Goal: Check status: Check status

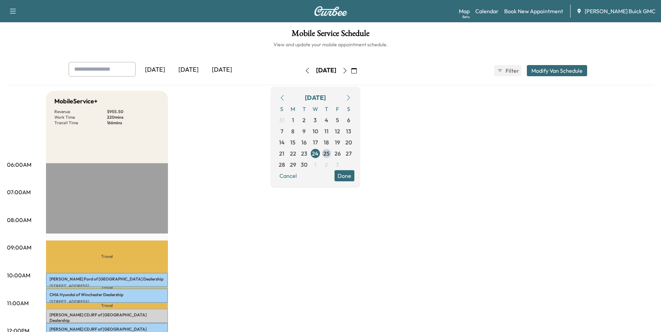
scroll to position [139, 0]
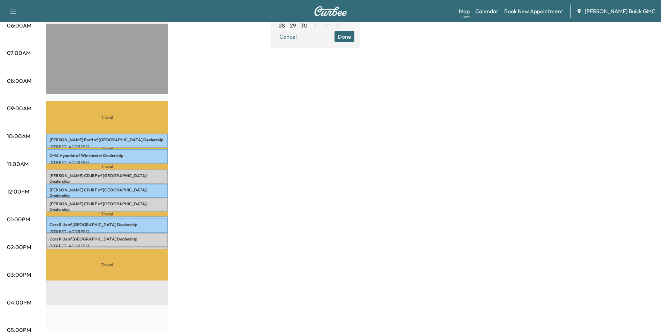
click at [424, 179] on div "MobileService+ Revenue $ 955.50 Work Time 220 mins Transit Time 166 mins Travel…" at bounding box center [350, 213] width 608 height 522
click at [314, 146] on div "MobileService+ Revenue $ 955.50 Work Time 220 mins Transit Time 166 mins Travel…" at bounding box center [350, 213] width 608 height 522
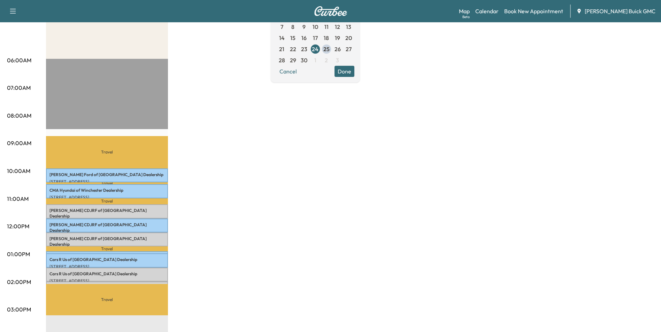
scroll to position [35, 0]
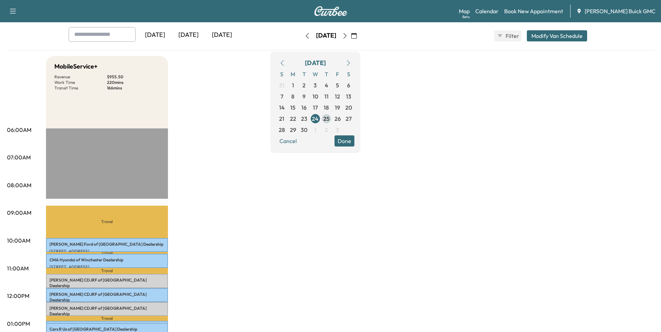
click at [329, 118] on span "25" at bounding box center [326, 119] width 6 height 8
